Goal: Contribute content: Contribute content

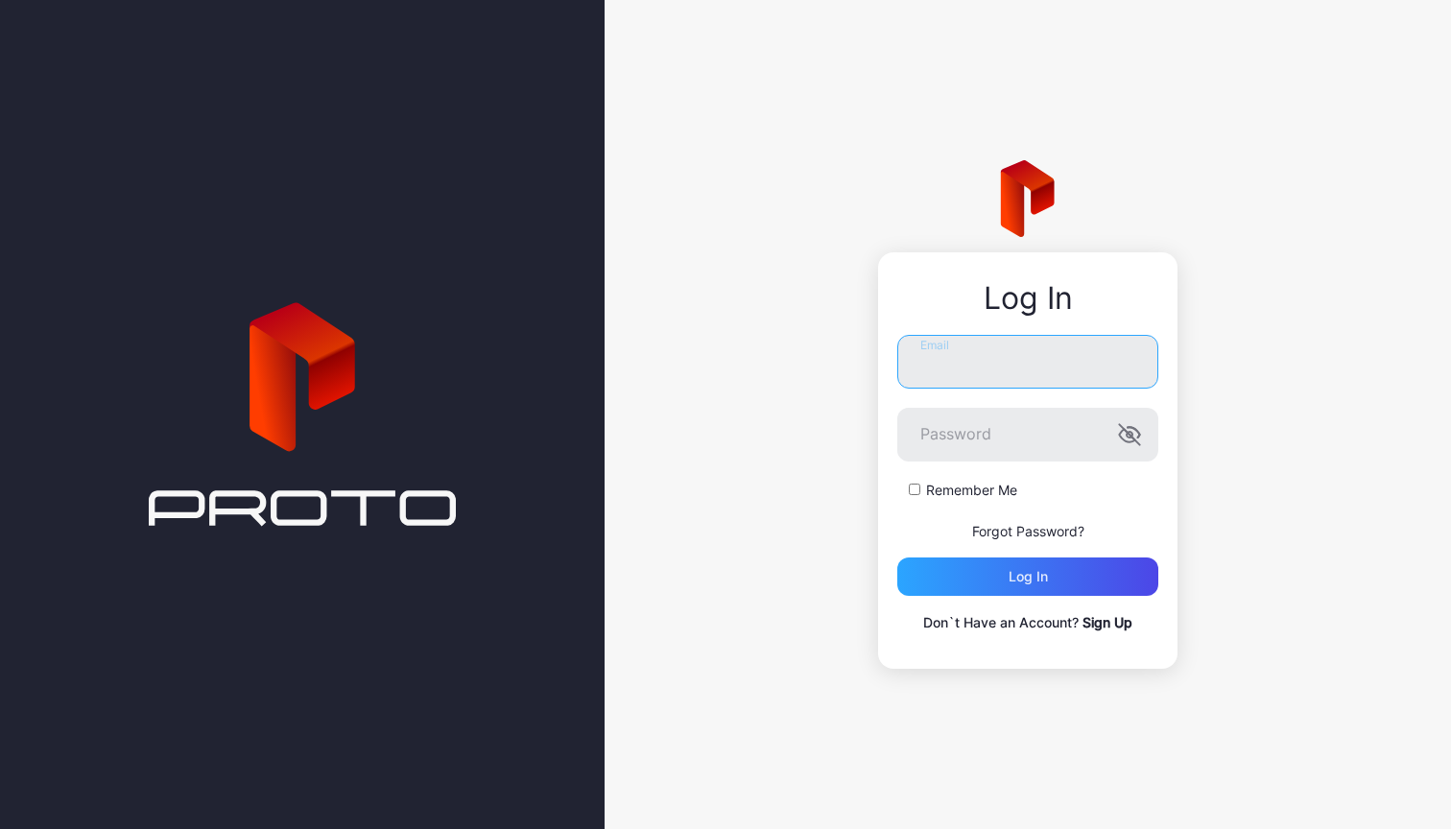
type input "**********"
click at [1029, 587] on div "Log in" at bounding box center [1027, 577] width 261 height 38
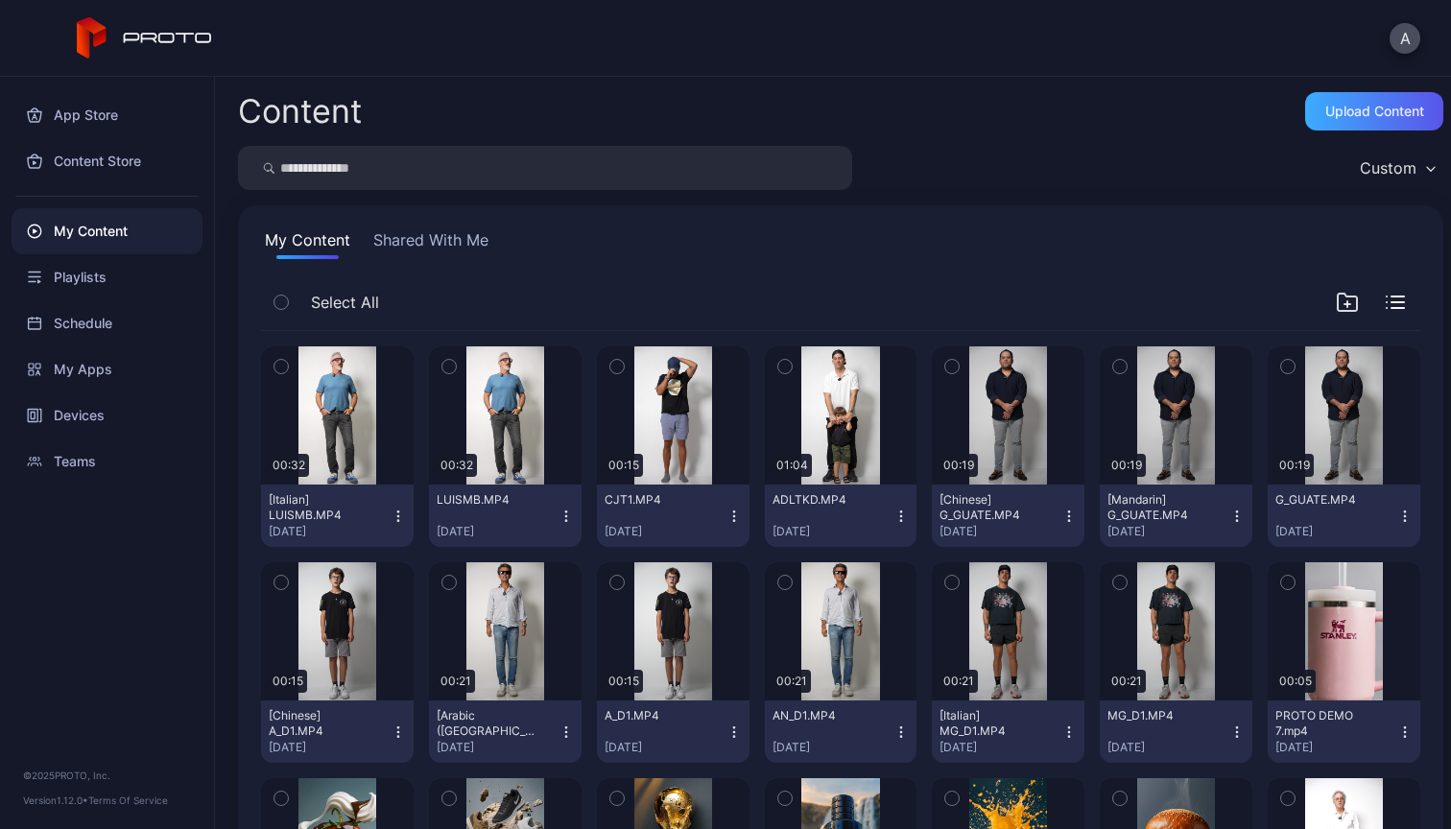
click at [1343, 112] on div "Upload Content" at bounding box center [1374, 111] width 99 height 15
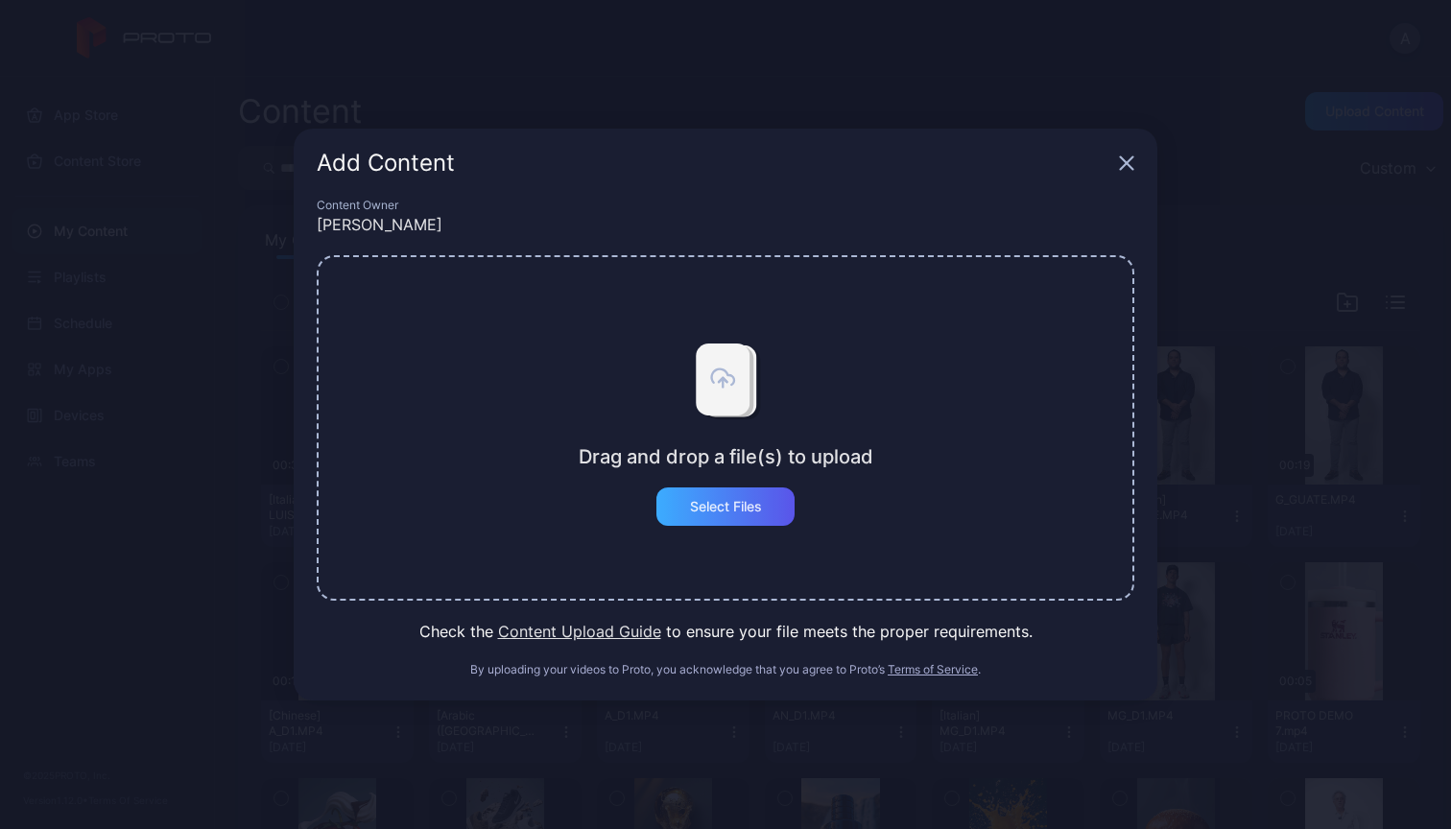
click at [747, 513] on div "Select Files" at bounding box center [726, 506] width 72 height 15
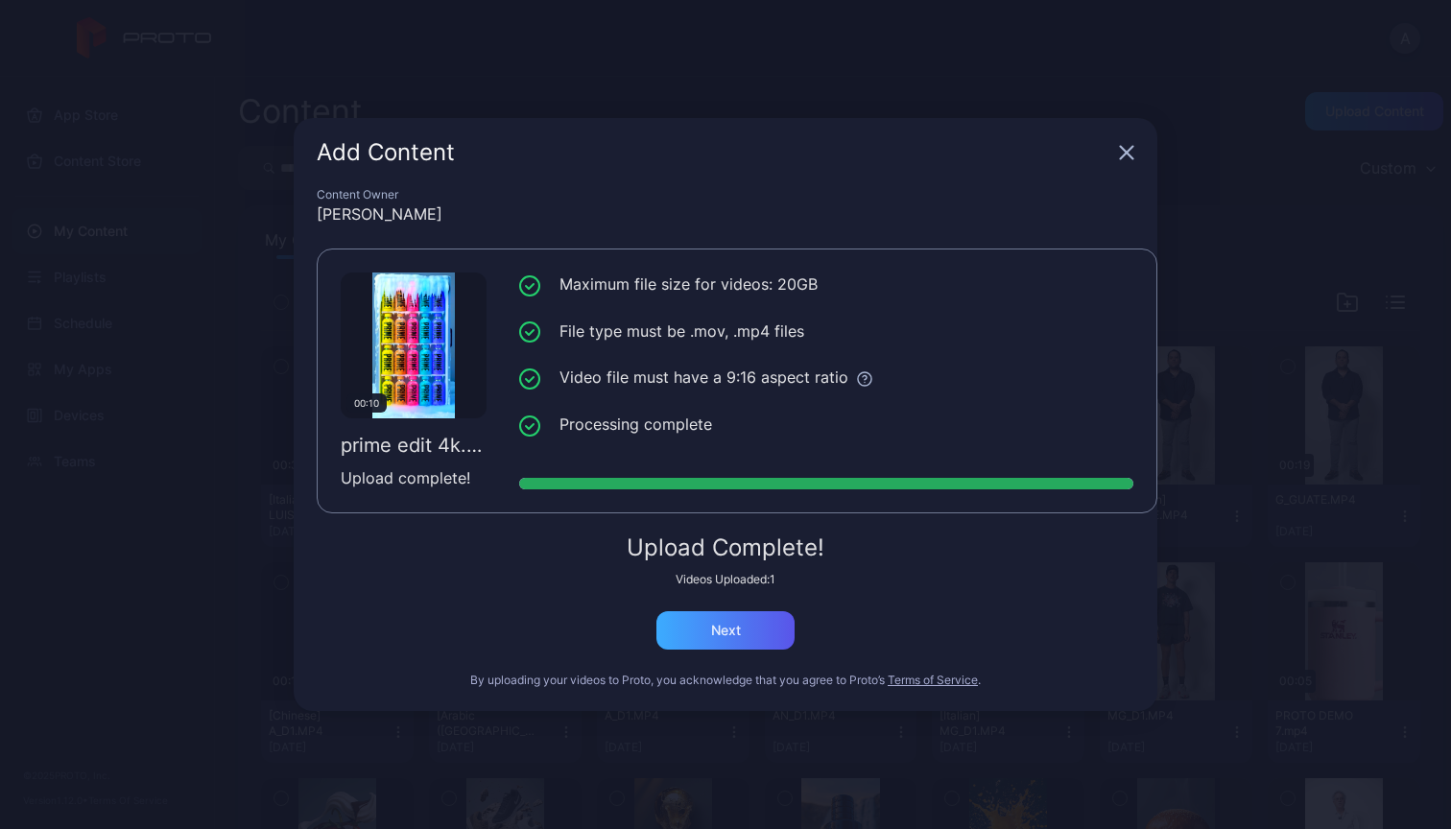
click at [771, 630] on div "Next" at bounding box center [725, 630] width 138 height 38
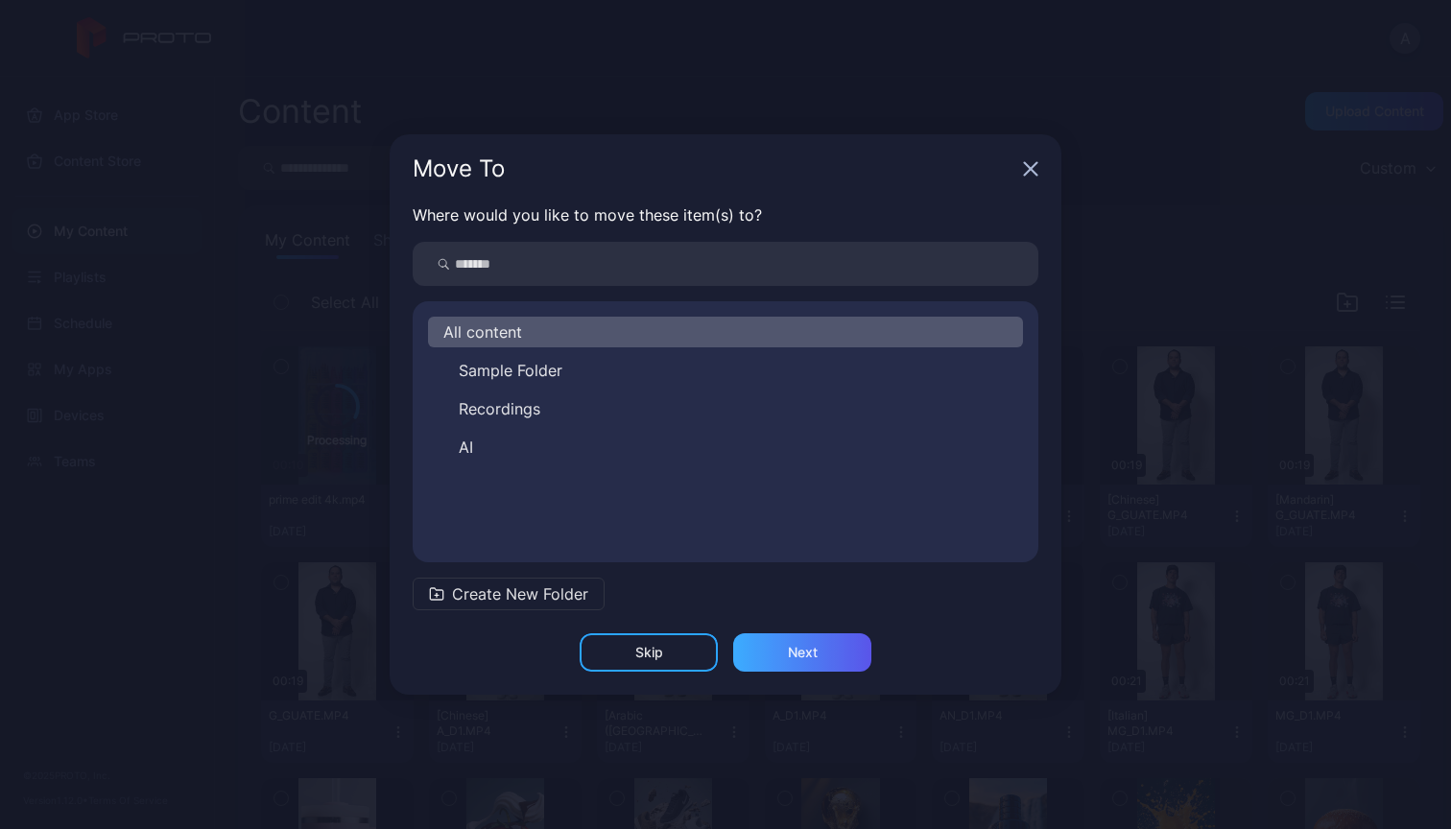
click at [813, 670] on div "Next" at bounding box center [802, 652] width 138 height 38
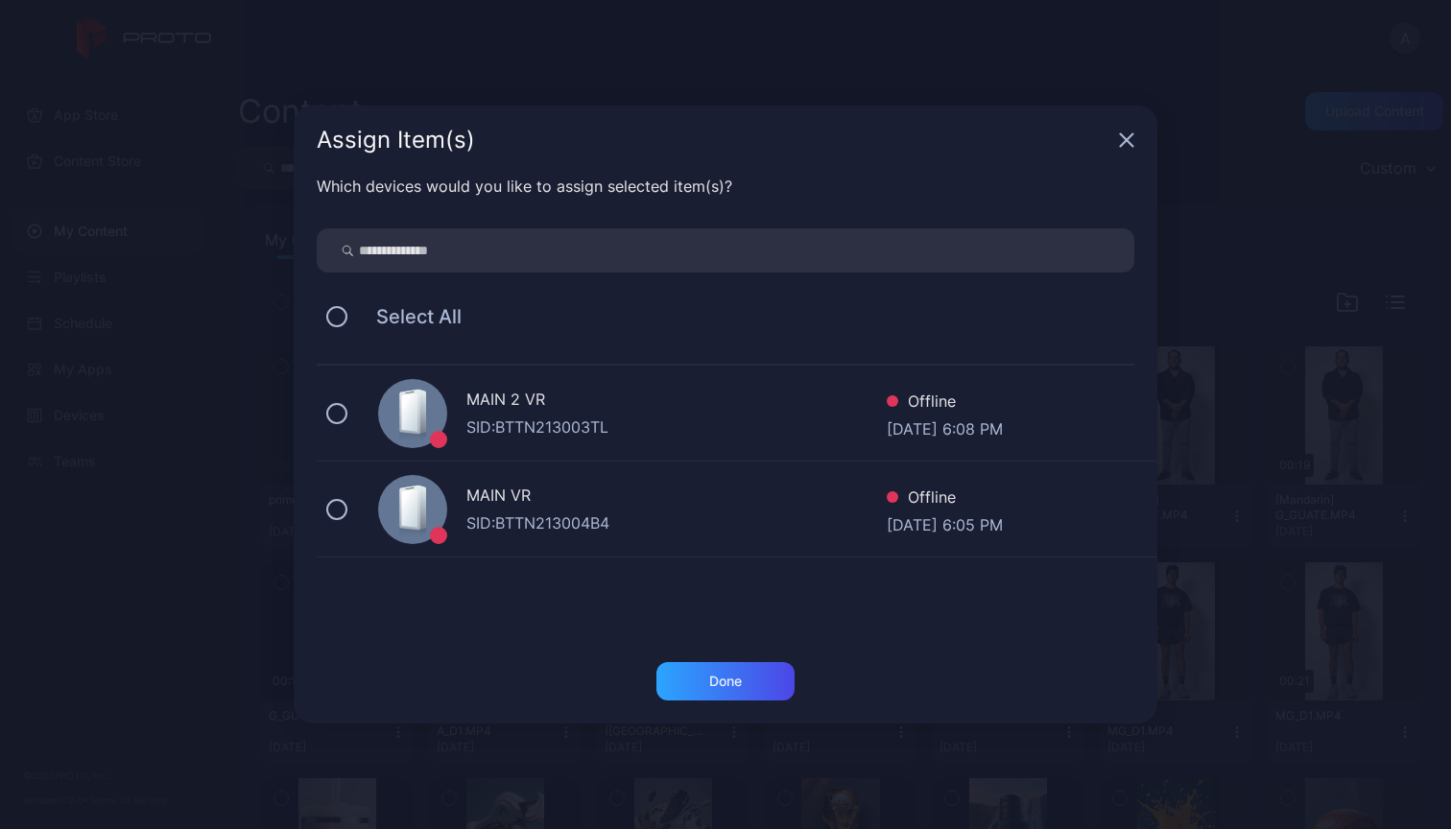
click at [717, 411] on div "MAIN 2 VR" at bounding box center [676, 402] width 420 height 28
click at [726, 685] on div "Done" at bounding box center [725, 681] width 33 height 15
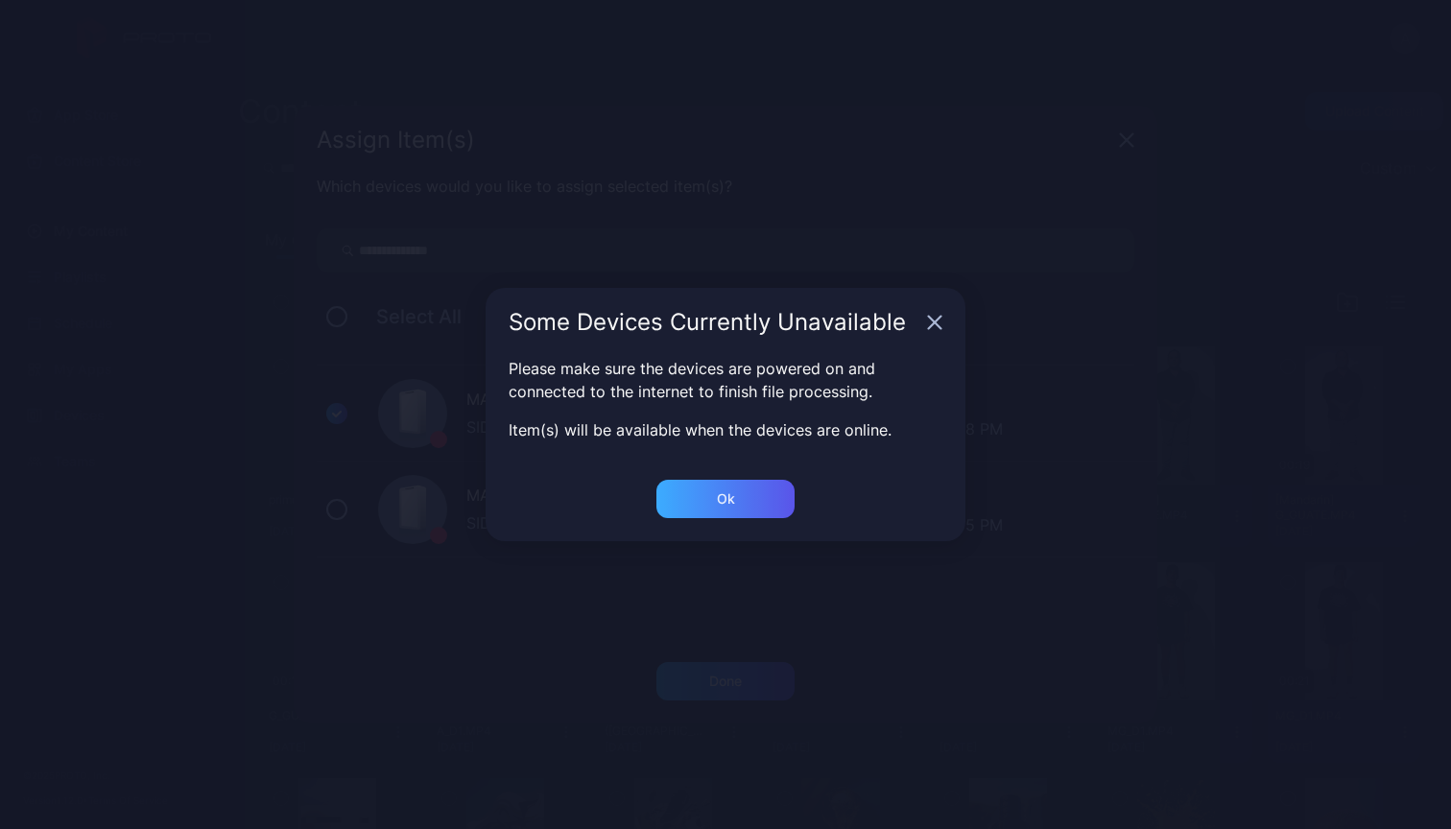
click at [740, 662] on div "Ok" at bounding box center [725, 681] width 138 height 38
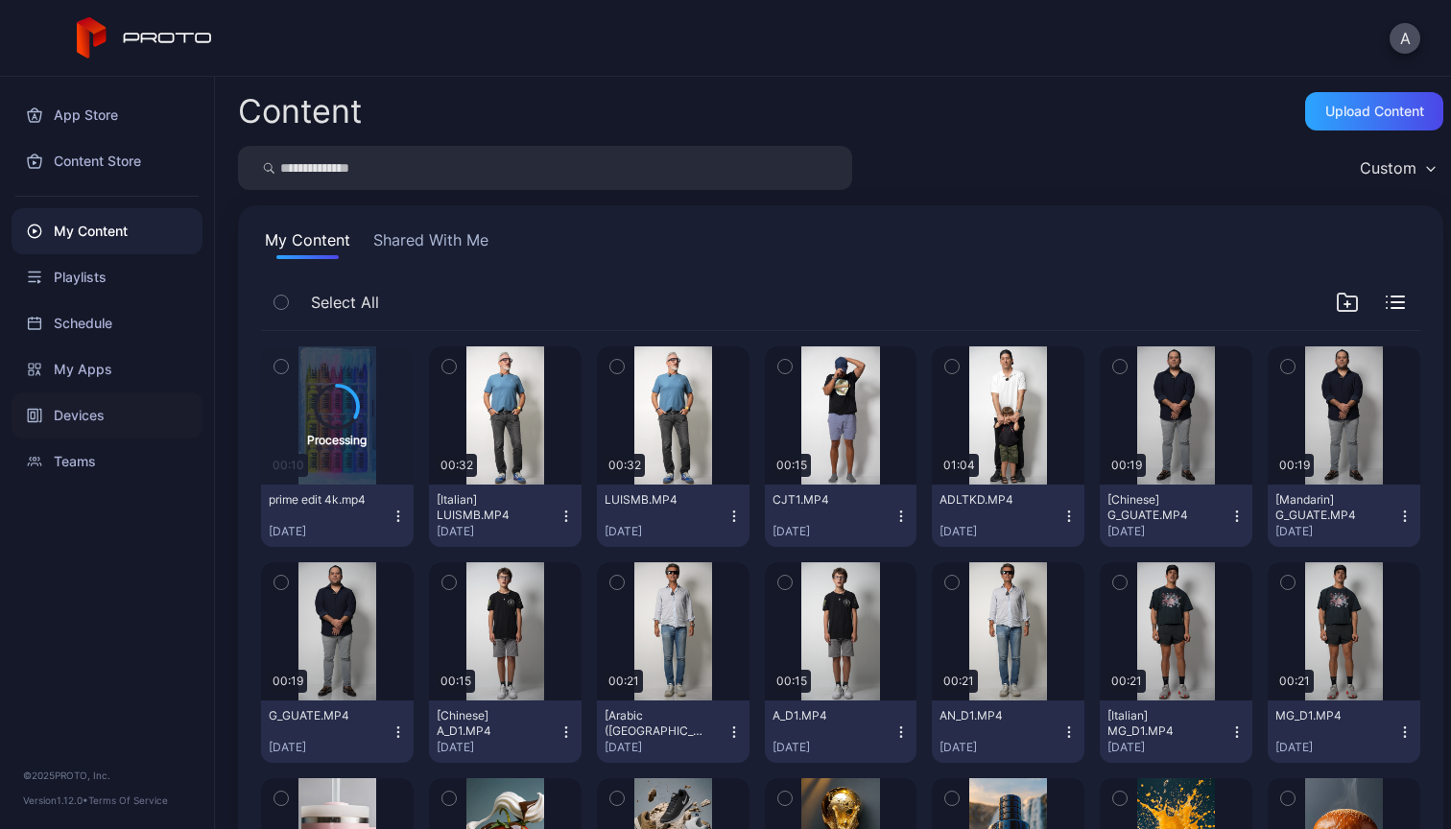
click at [83, 417] on div "Devices" at bounding box center [107, 415] width 191 height 46
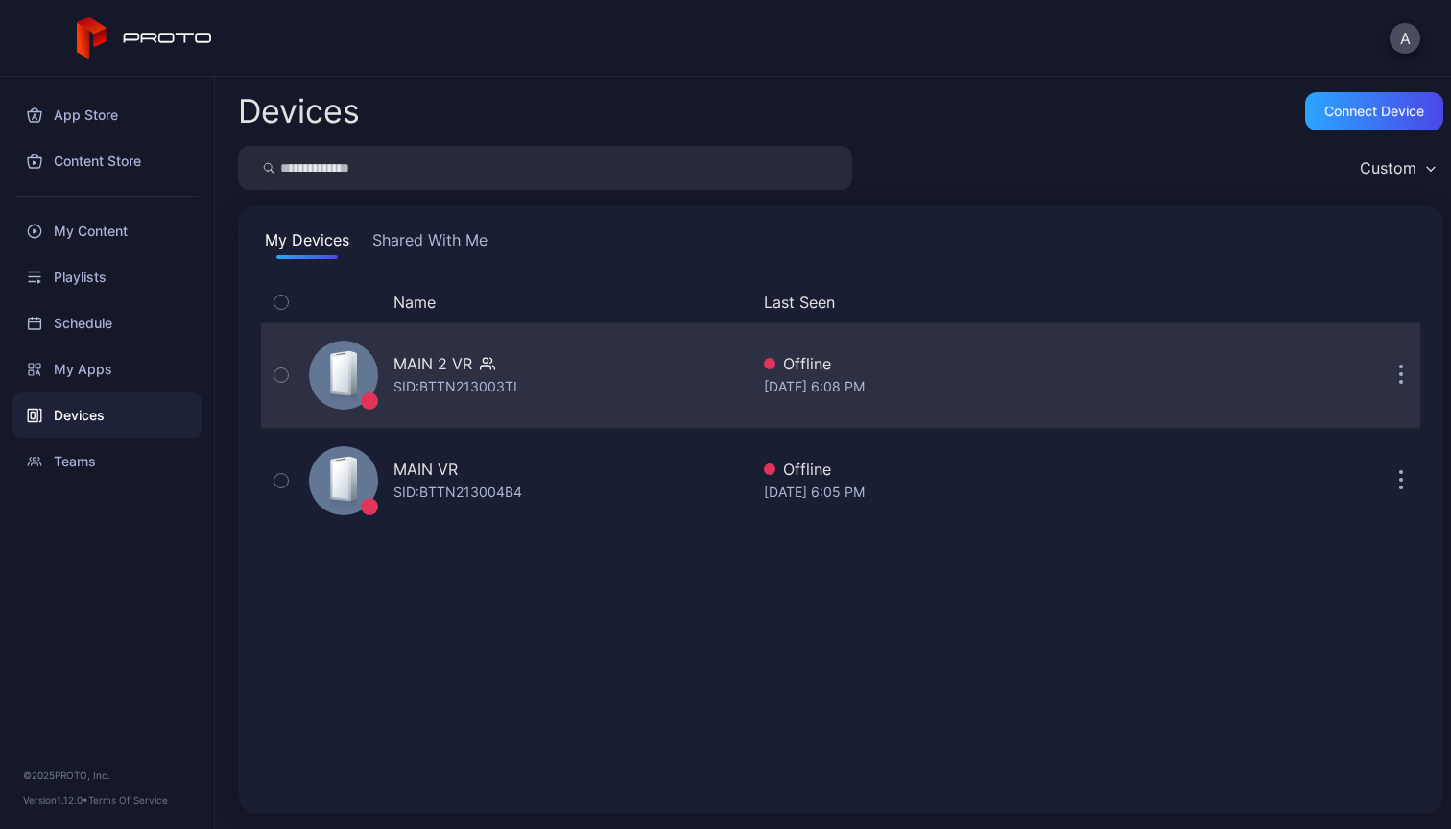
click at [508, 375] on div "SID: BTTN213003TL" at bounding box center [457, 386] width 128 height 23
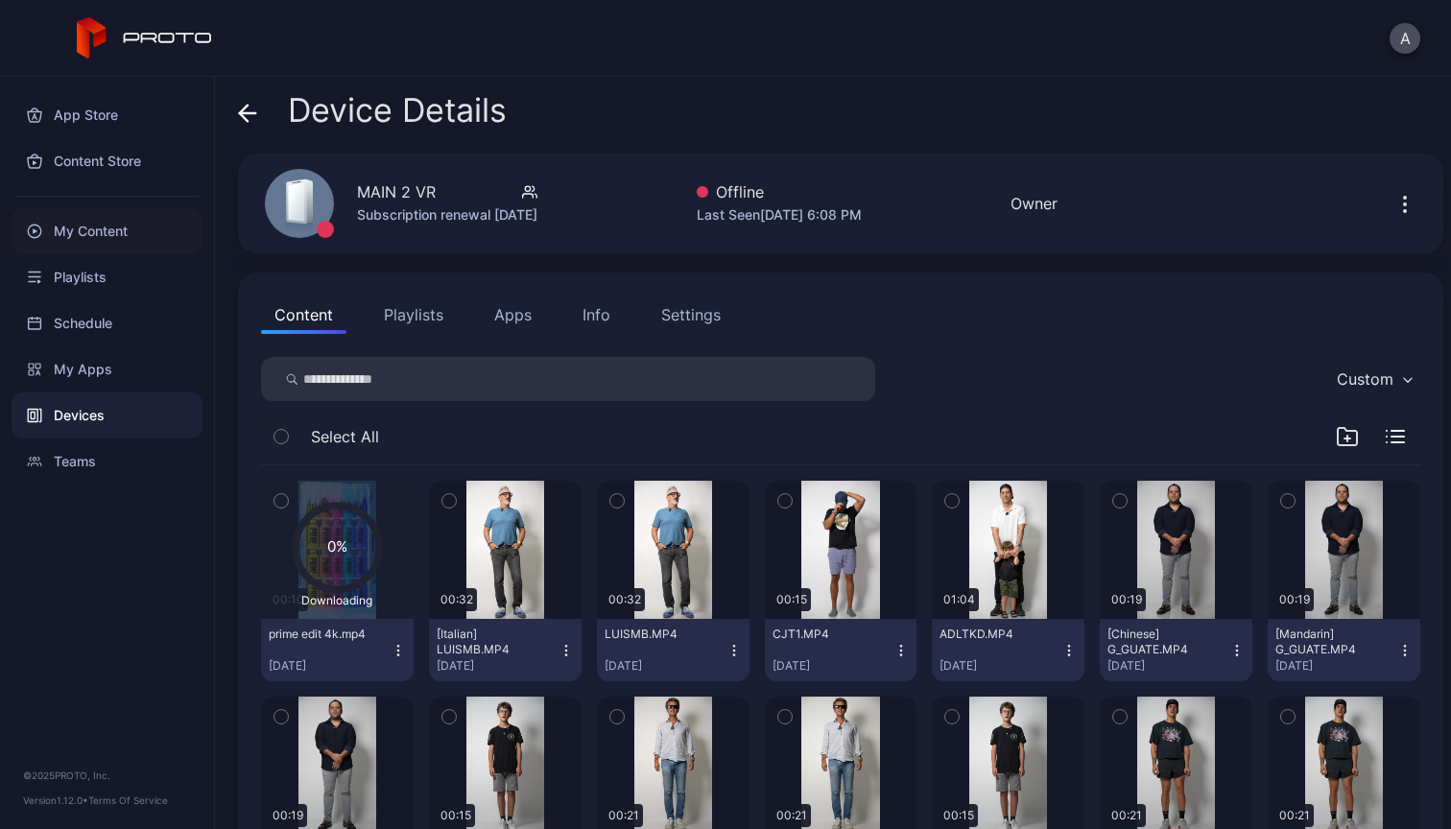
click at [91, 233] on div "My Content" at bounding box center [107, 231] width 191 height 46
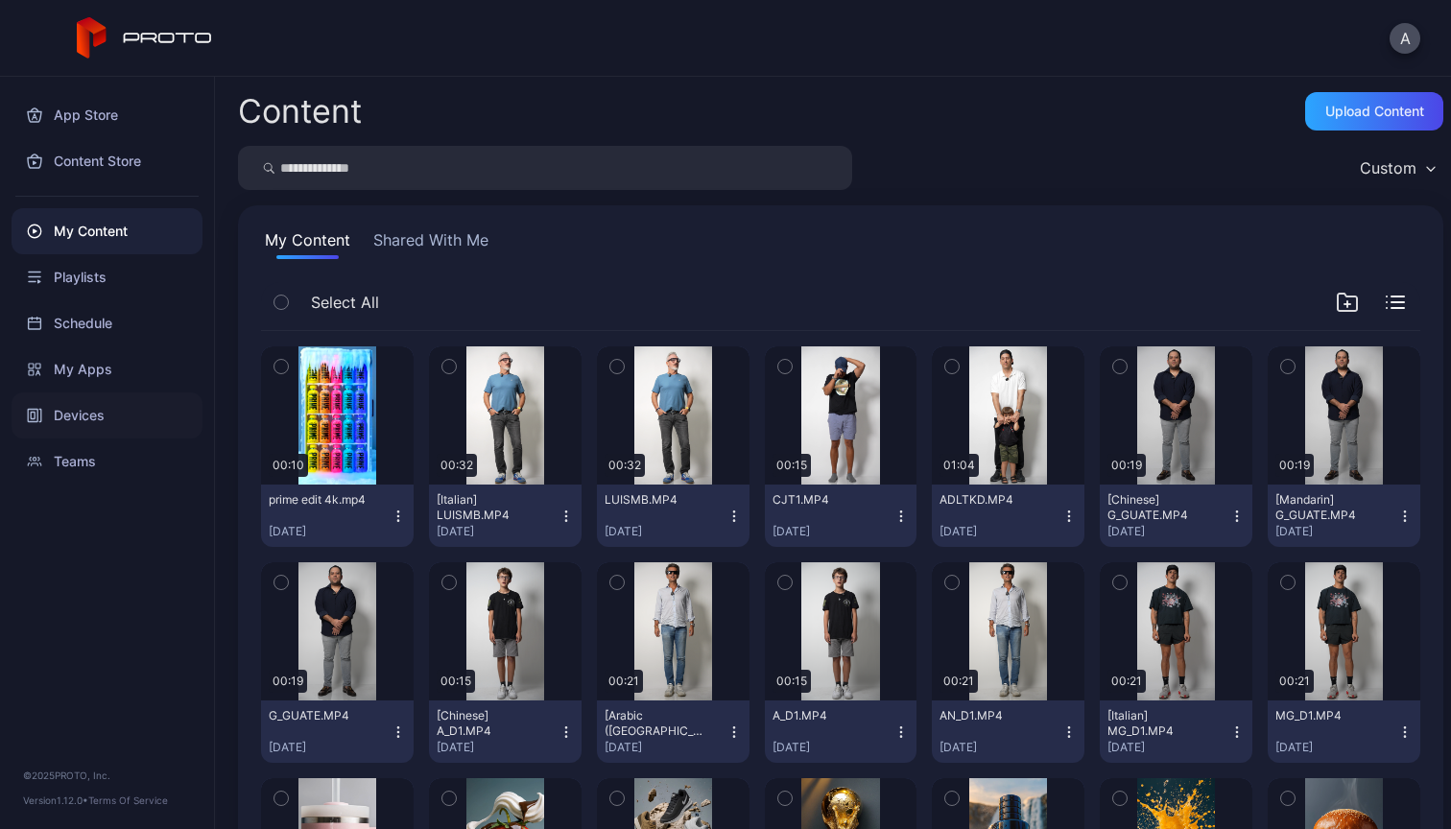
click at [86, 416] on div "Devices" at bounding box center [107, 415] width 191 height 46
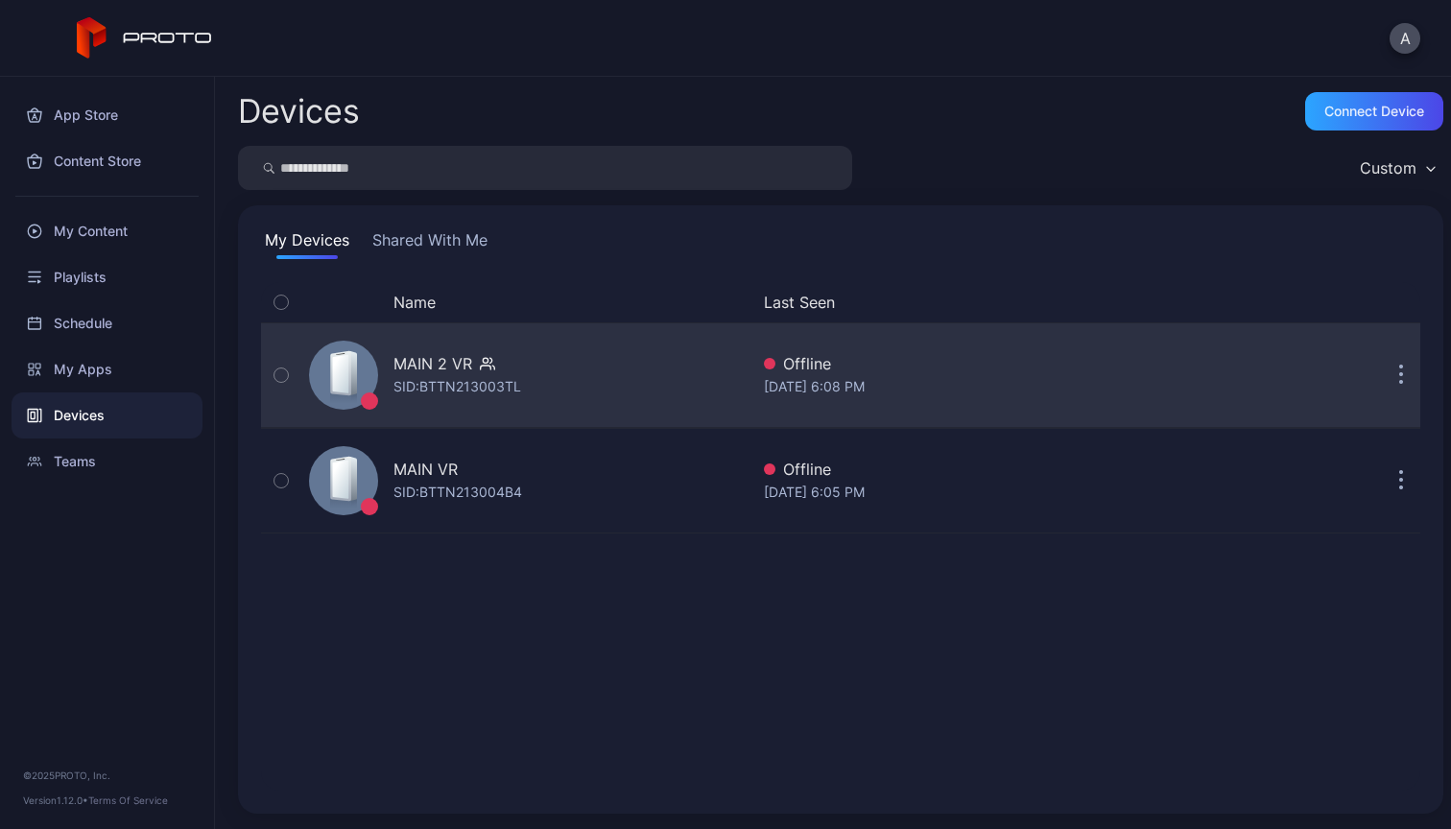
click at [516, 353] on div "MAIN 2 VR" at bounding box center [457, 363] width 128 height 23
